Goal: Transaction & Acquisition: Obtain resource

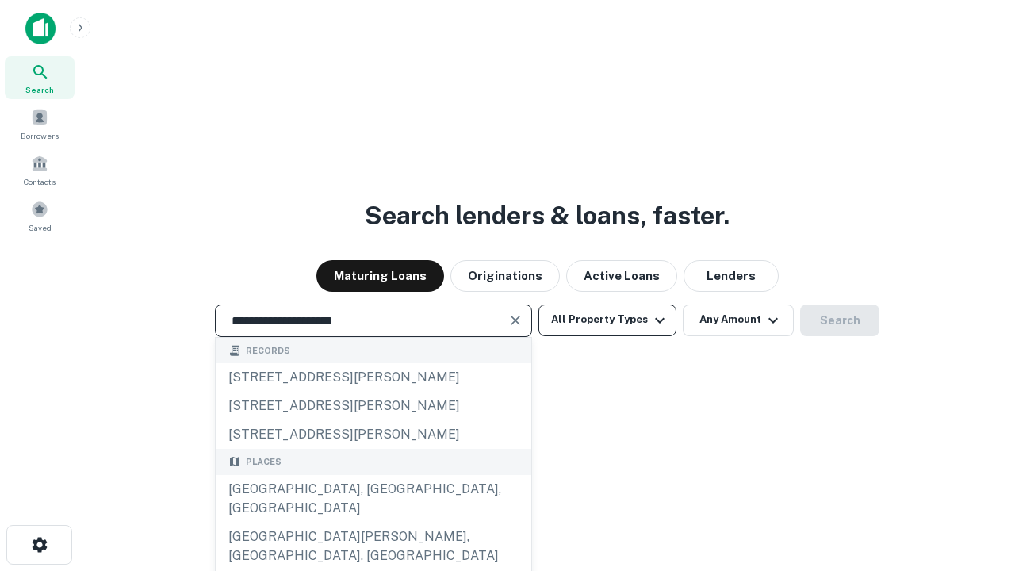
click at [373, 522] on div "[GEOGRAPHIC_DATA], [GEOGRAPHIC_DATA], [GEOGRAPHIC_DATA]" at bounding box center [374, 499] width 316 height 48
click at [607, 320] on button "All Property Types" at bounding box center [607, 320] width 138 height 32
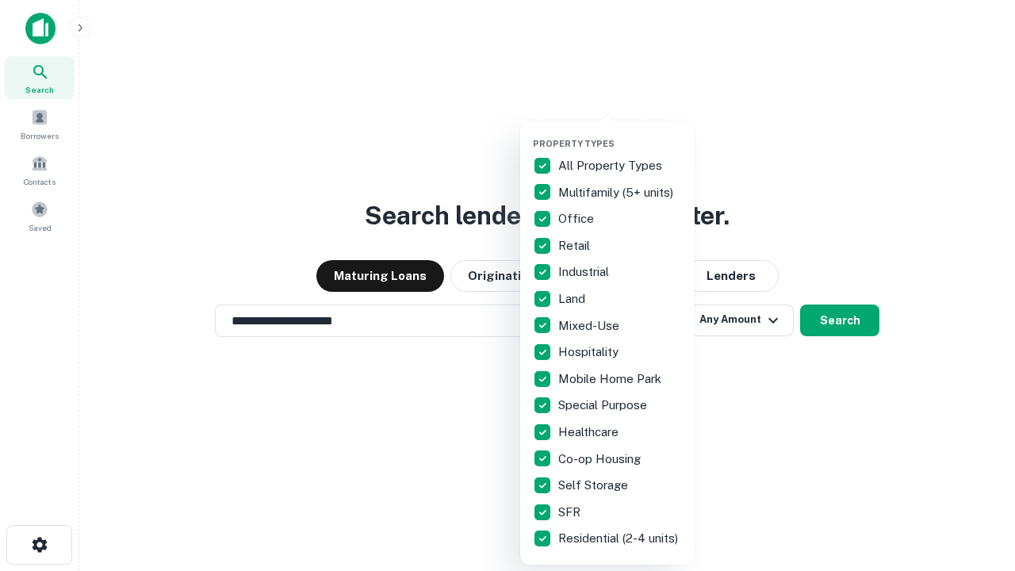
type input "**********"
click at [620, 133] on button "button" at bounding box center [620, 133] width 174 height 1
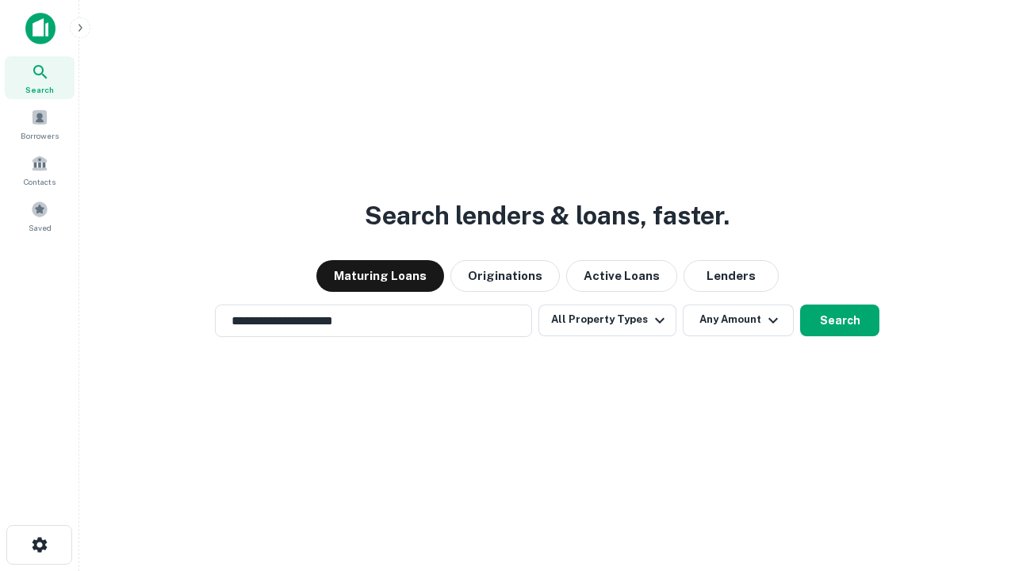
scroll to position [10, 191]
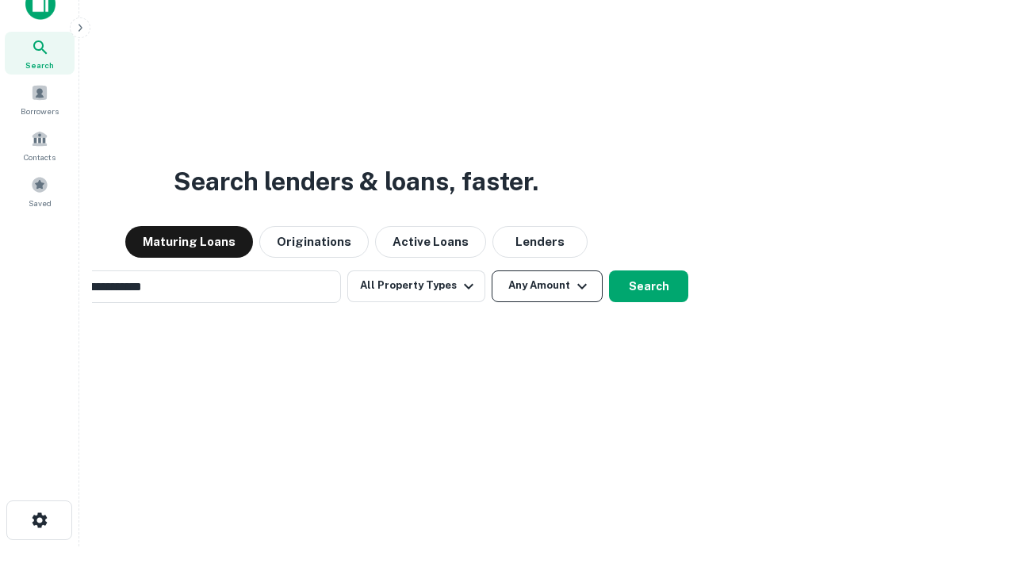
click at [492, 270] on button "Any Amount" at bounding box center [547, 286] width 111 height 32
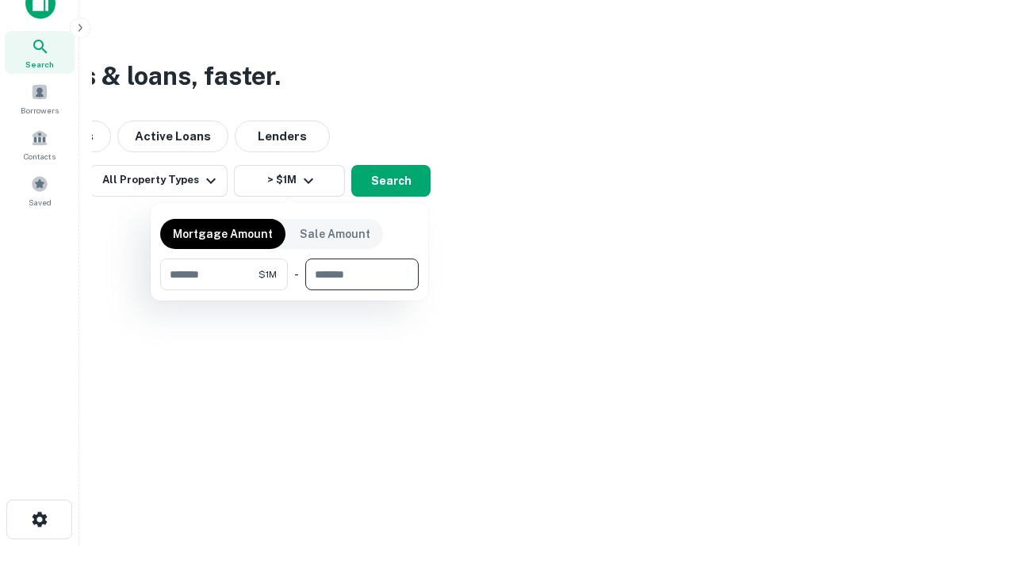
type input "*******"
click at [289, 290] on button "button" at bounding box center [289, 290] width 258 height 1
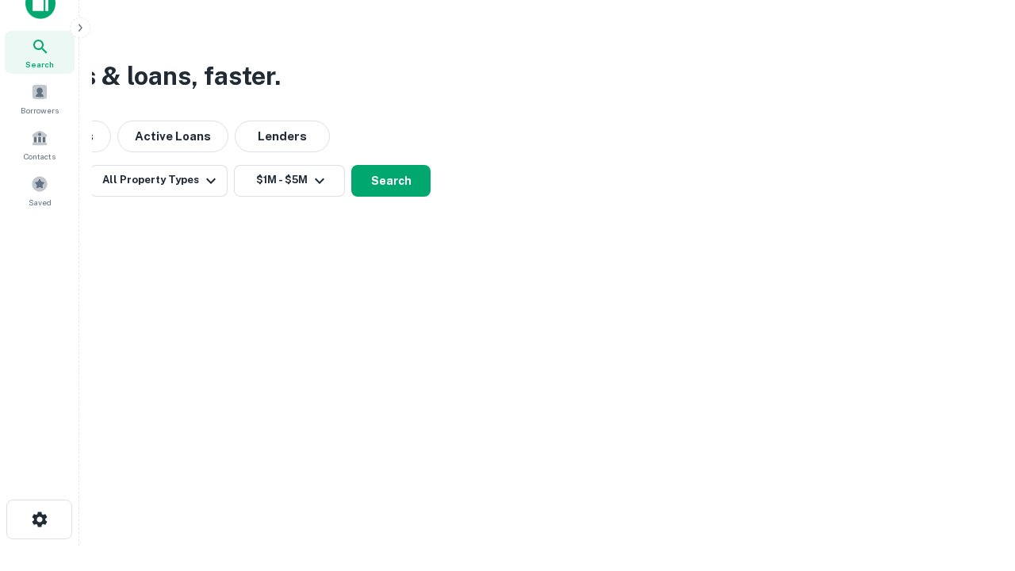
scroll to position [25, 0]
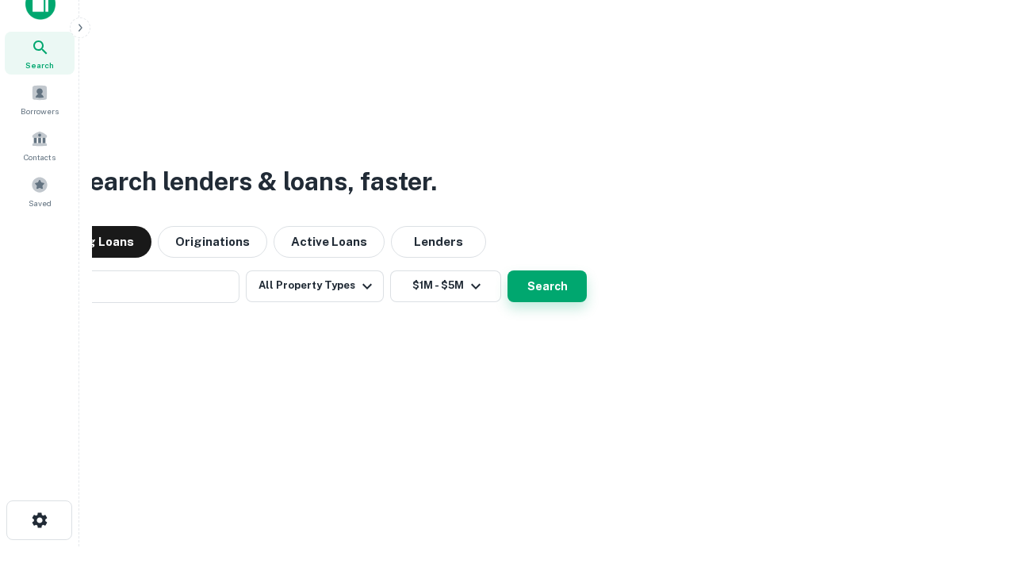
click at [507, 270] on button "Search" at bounding box center [546, 286] width 79 height 32
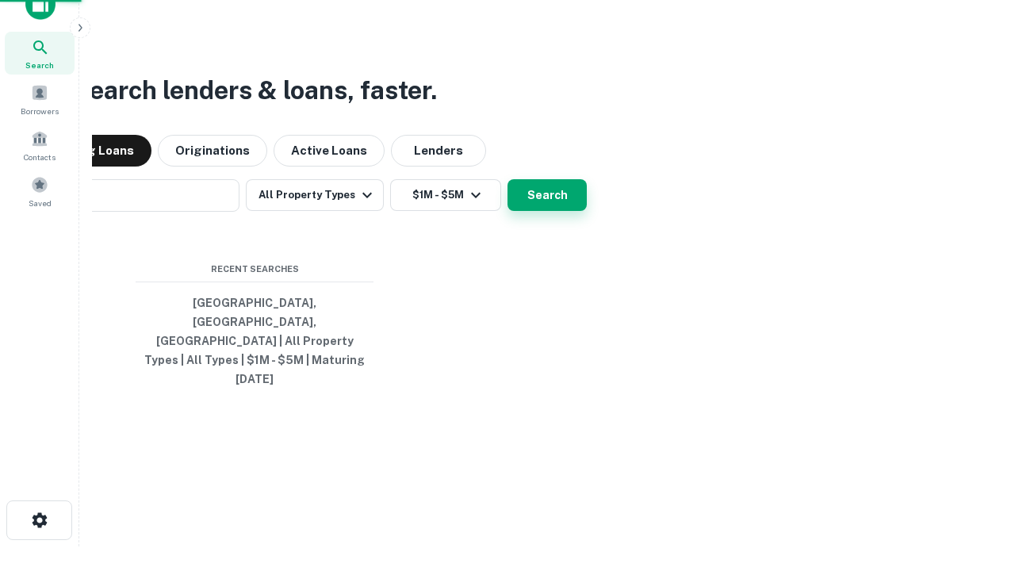
scroll to position [25, 0]
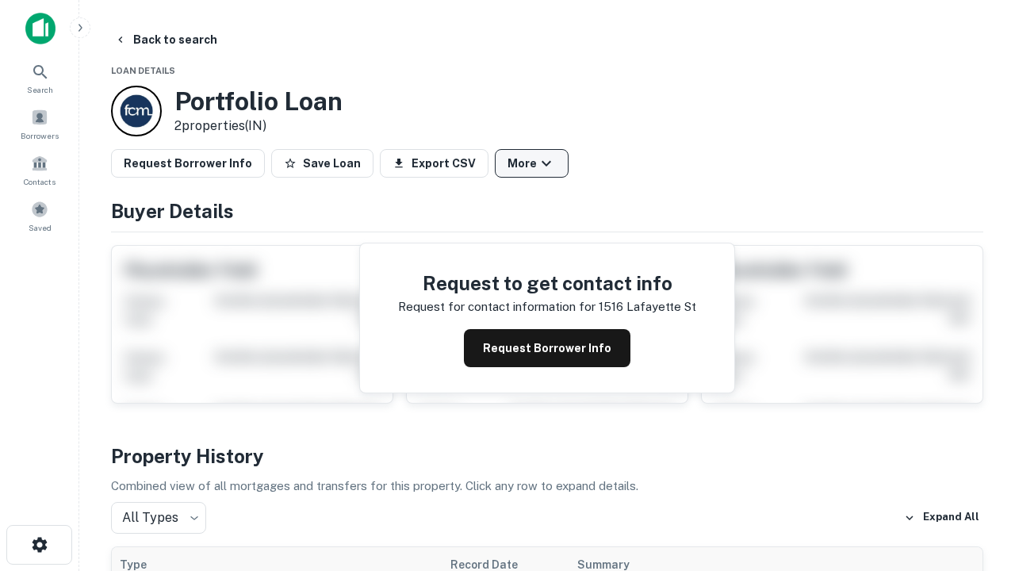
click at [531, 163] on button "More" at bounding box center [532, 163] width 74 height 29
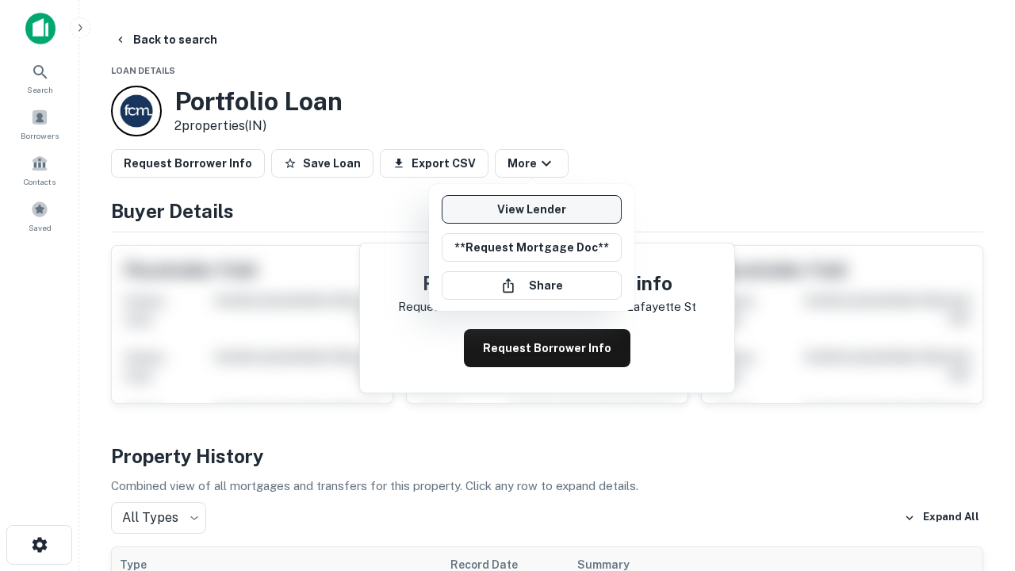
click at [531, 209] on link "View Lender" at bounding box center [532, 209] width 180 height 29
